Goal: Task Accomplishment & Management: Use online tool/utility

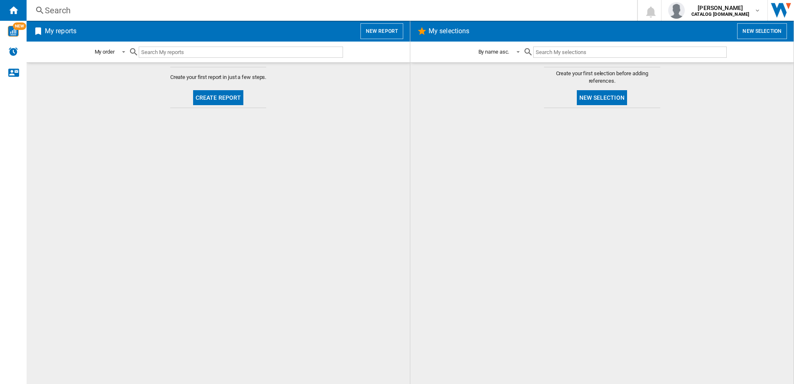
click at [208, 103] on button "Create report" at bounding box center [218, 97] width 51 height 15
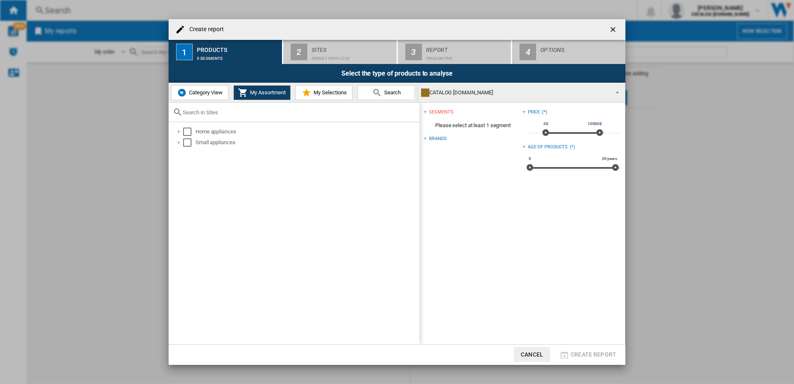
click at [194, 91] on span "Category View" at bounding box center [205, 92] width 36 height 6
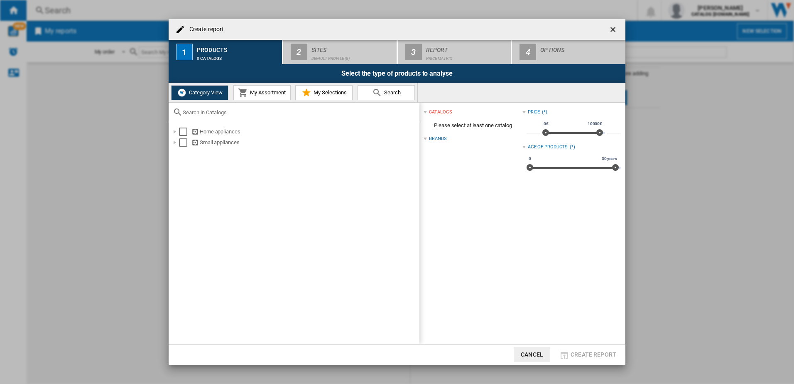
click at [254, 91] on span "My Assortment" at bounding box center [267, 92] width 38 height 6
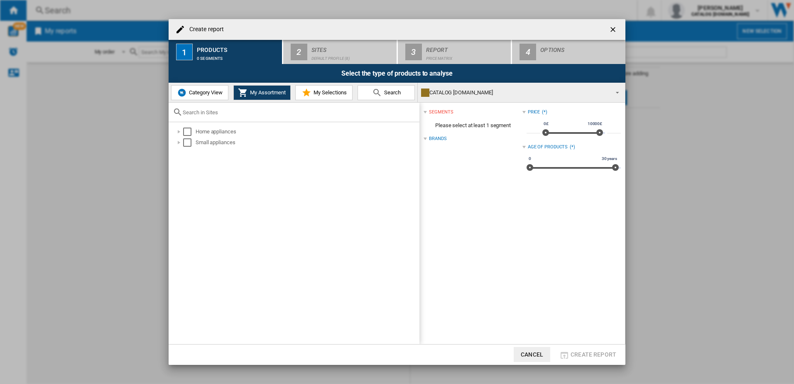
click at [440, 137] on div "Brands" at bounding box center [437, 138] width 17 height 7
click at [426, 134] on div "Brands (*)" at bounding box center [473, 138] width 98 height 11
click at [440, 110] on div "segments" at bounding box center [441, 112] width 24 height 7
click at [212, 130] on div "Home appliances" at bounding box center [307, 132] width 223 height 8
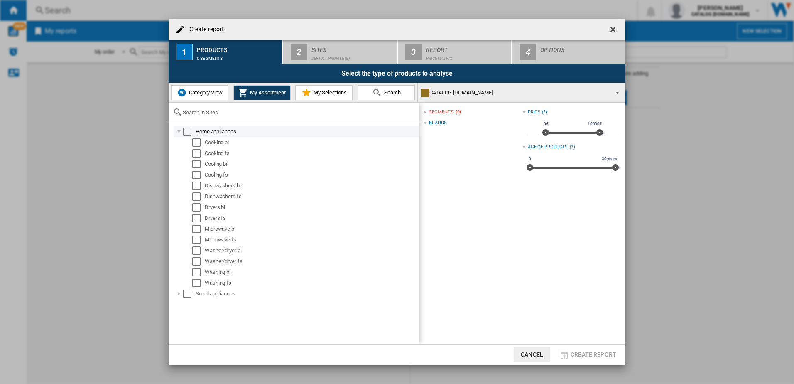
click at [188, 129] on div "Select" at bounding box center [187, 132] width 8 height 8
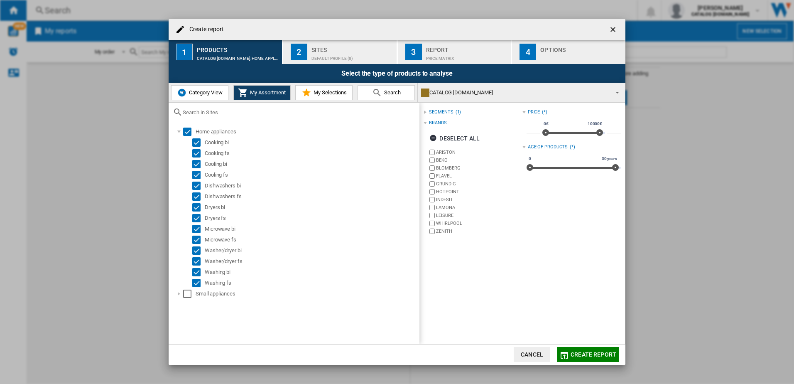
click at [441, 151] on label "ARISTON" at bounding box center [479, 152] width 86 height 6
click at [449, 208] on label "LAMONA" at bounding box center [479, 207] width 86 height 6
click at [597, 358] on button "Create report" at bounding box center [588, 354] width 62 height 15
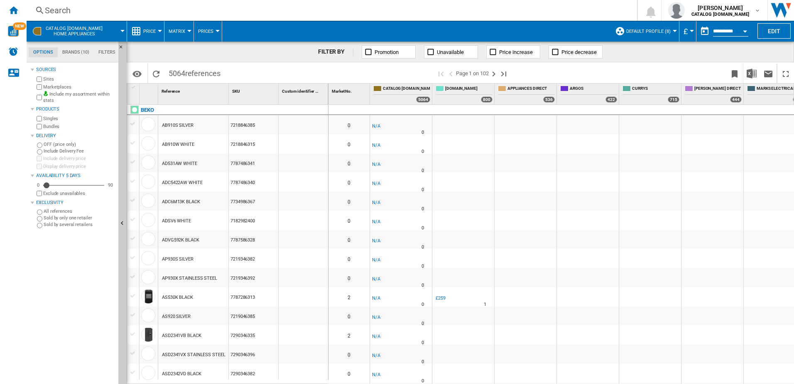
scroll to position [0, 16]
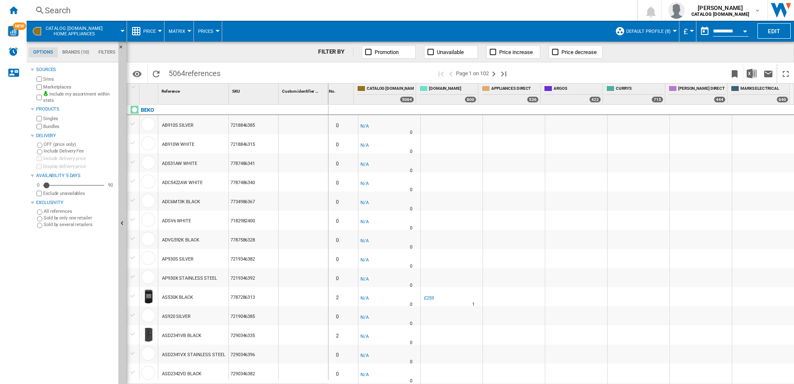
click at [647, 30] on span "Default profile (8)" at bounding box center [648, 31] width 44 height 5
click at [657, 93] on span "Edit "Default profile"..." at bounding box center [657, 95] width 75 height 7
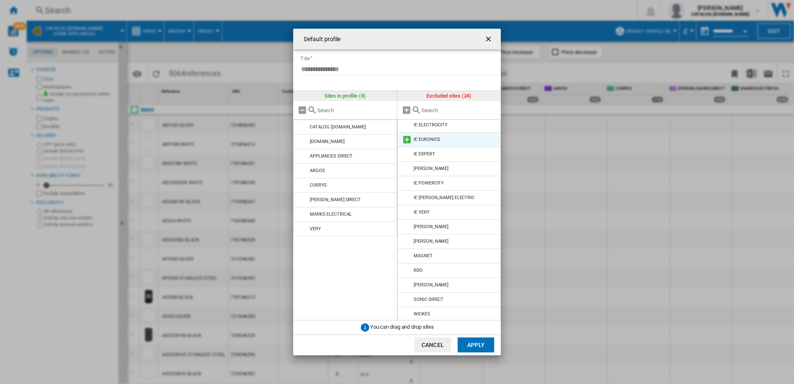
scroll to position [149, 0]
click at [461, 343] on button "Apply" at bounding box center [476, 344] width 37 height 15
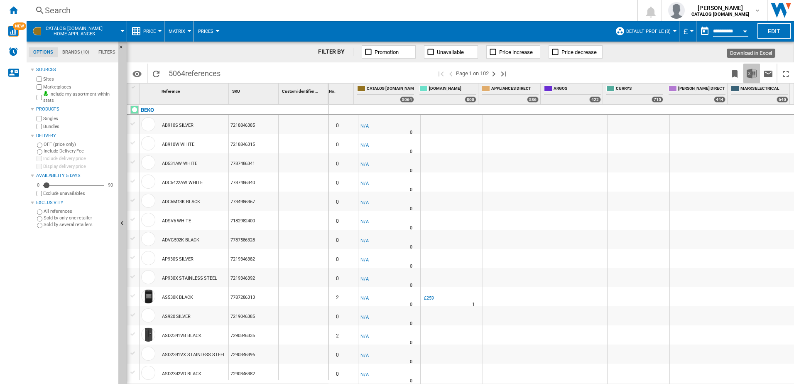
click at [751, 76] on img "Download in Excel" at bounding box center [752, 74] width 10 height 10
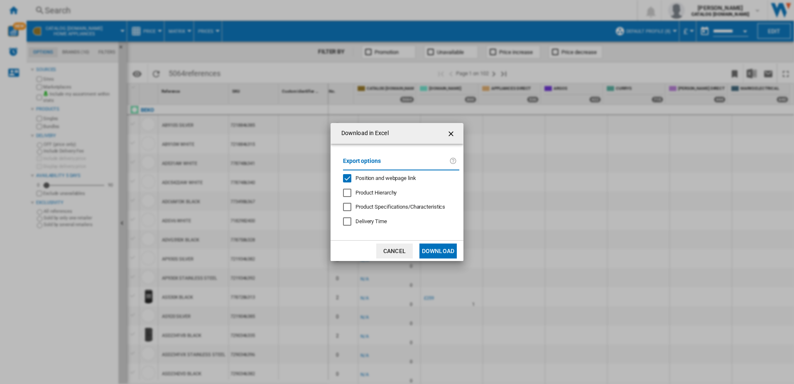
click at [446, 252] on button "Download" at bounding box center [437, 250] width 37 height 15
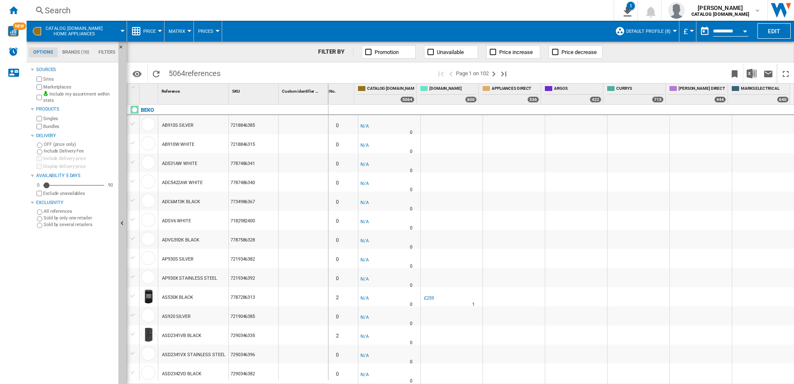
scroll to position [0, 16]
